Goal: Task Accomplishment & Management: Manage account settings

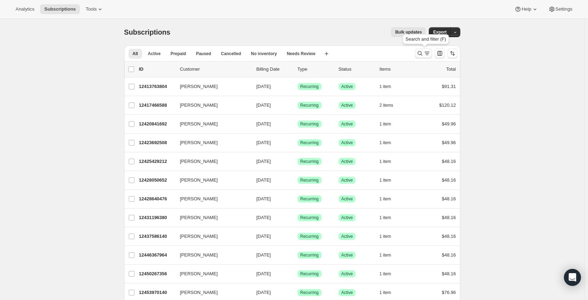
click at [419, 52] on icon "Search and filter results" at bounding box center [419, 53] width 7 height 7
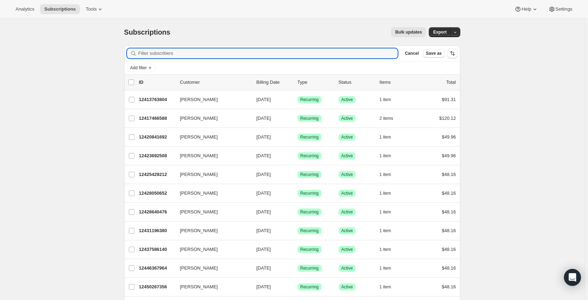
type input "[EMAIL_ADDRESS][DOMAIN_NAME]"
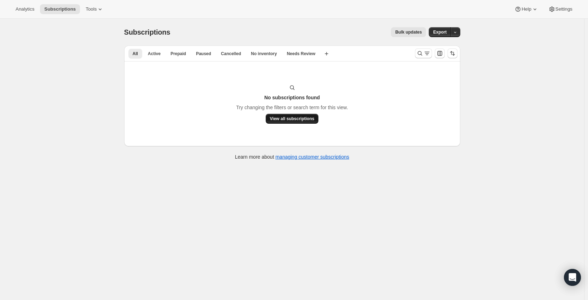
click at [310, 118] on span "View all subscriptions" at bounding box center [292, 119] width 45 height 6
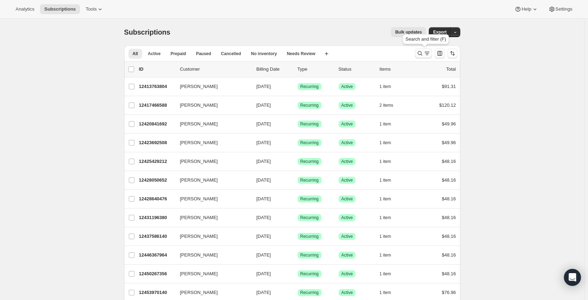
click at [421, 54] on icon "Search and filter results" at bounding box center [419, 53] width 7 height 7
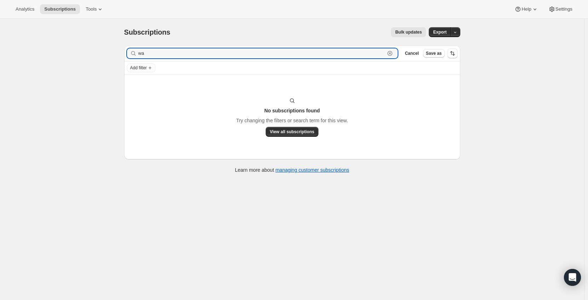
type input "w"
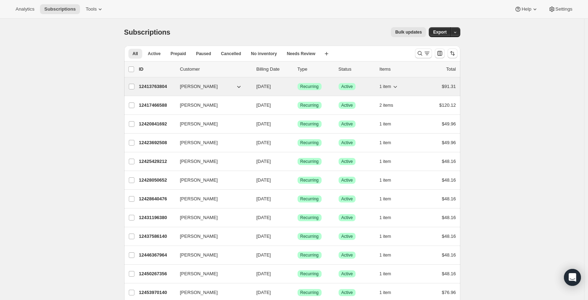
click at [162, 87] on p "12413763804" at bounding box center [156, 86] width 35 height 7
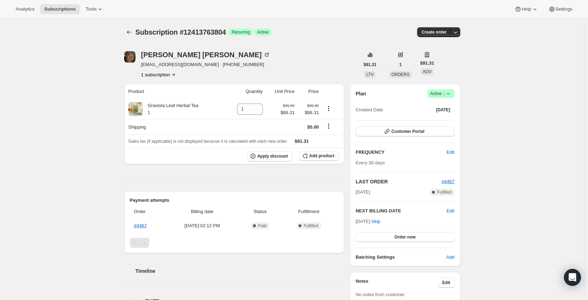
click at [172, 76] on icon "Product actions" at bounding box center [173, 74] width 7 height 7
click at [172, 89] on span "Current" at bounding box center [176, 88] width 14 height 6
click at [140, 88] on span "12413763804 Info Current" at bounding box center [161, 87] width 49 height 5
click at [293, 60] on div "Ian Scott mtscot@gmail.com · +14062231197 1 subscription" at bounding box center [241, 64] width 235 height 27
click at [142, 228] on link "#4467" at bounding box center [140, 225] width 13 height 5
